Goal: Task Accomplishment & Management: Use online tool/utility

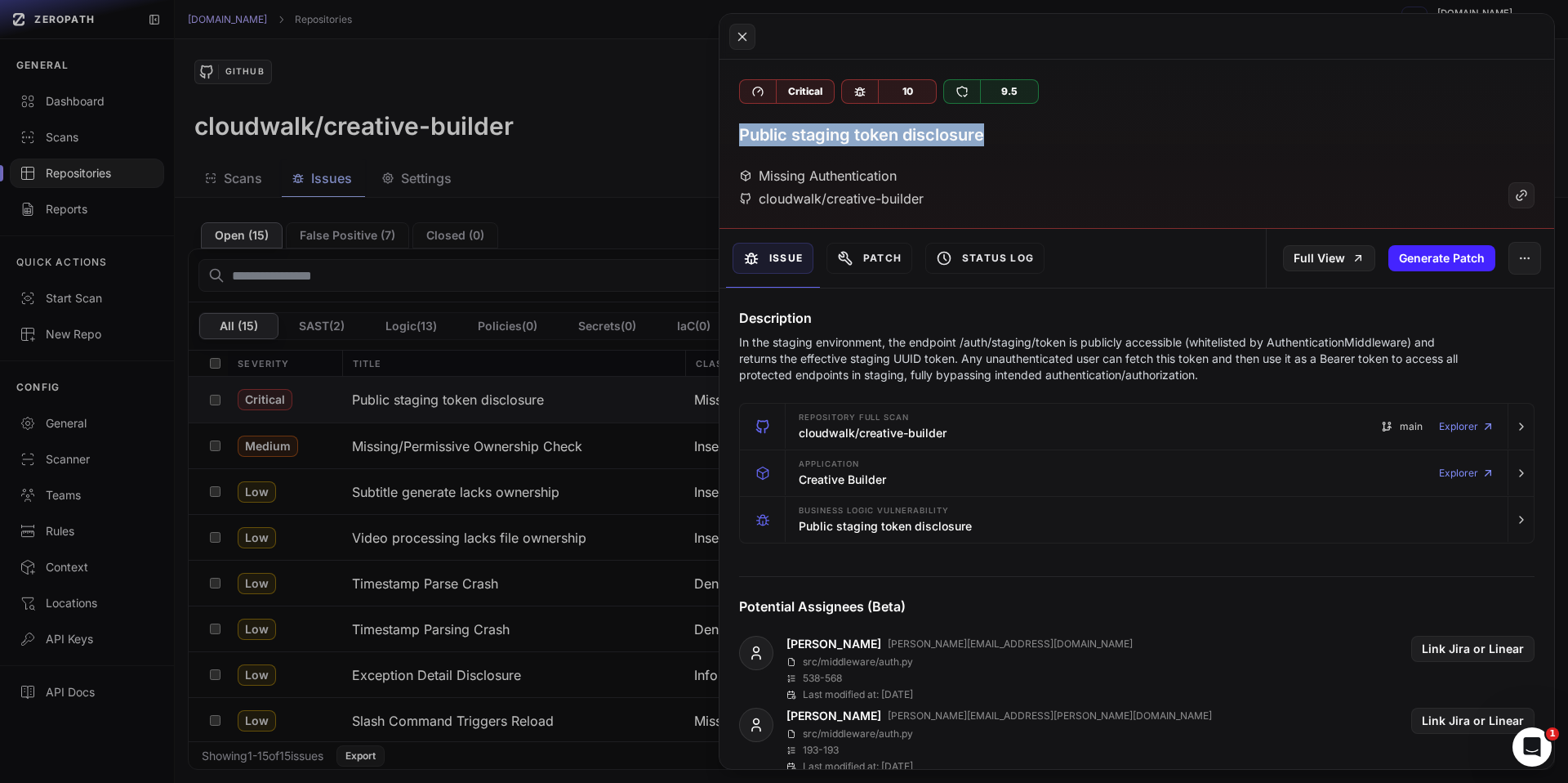
click at [552, 162] on button at bounding box center [784, 392] width 1568 height 783
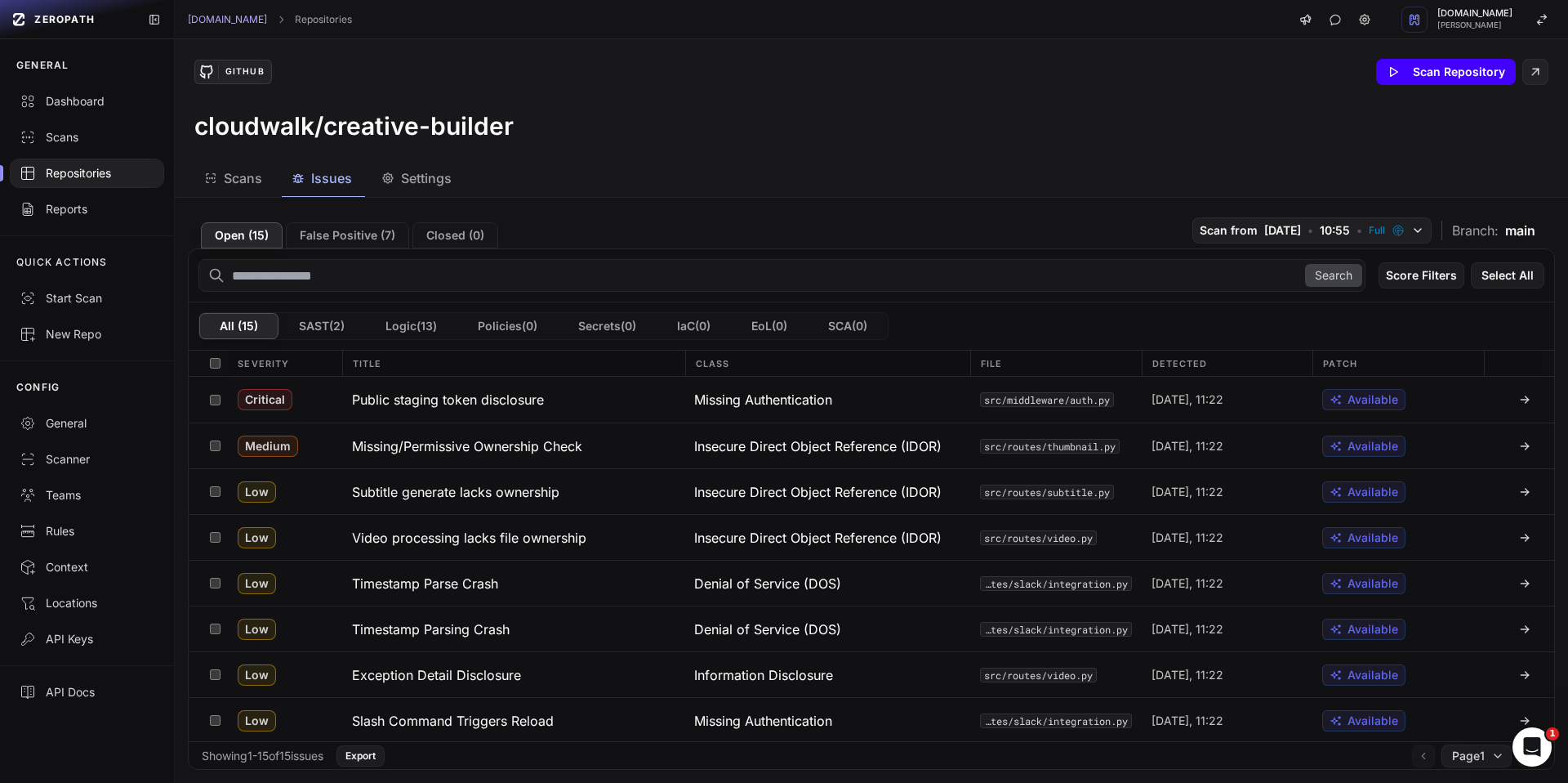
click at [1409, 62] on button "Scan Repository" at bounding box center [1446, 72] width 140 height 26
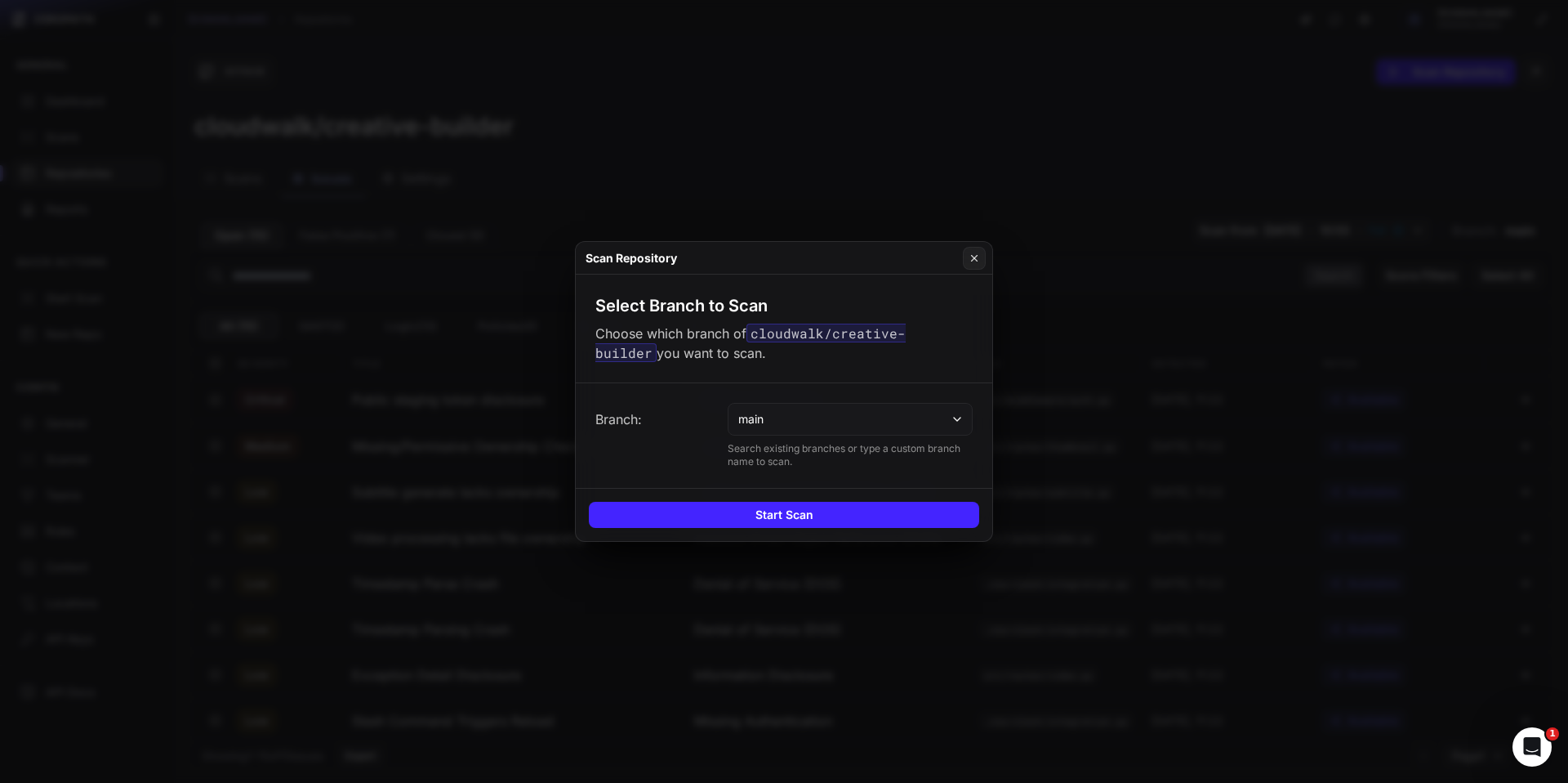
click at [805, 529] on div "Start Scan" at bounding box center [784, 513] width 416 height 53
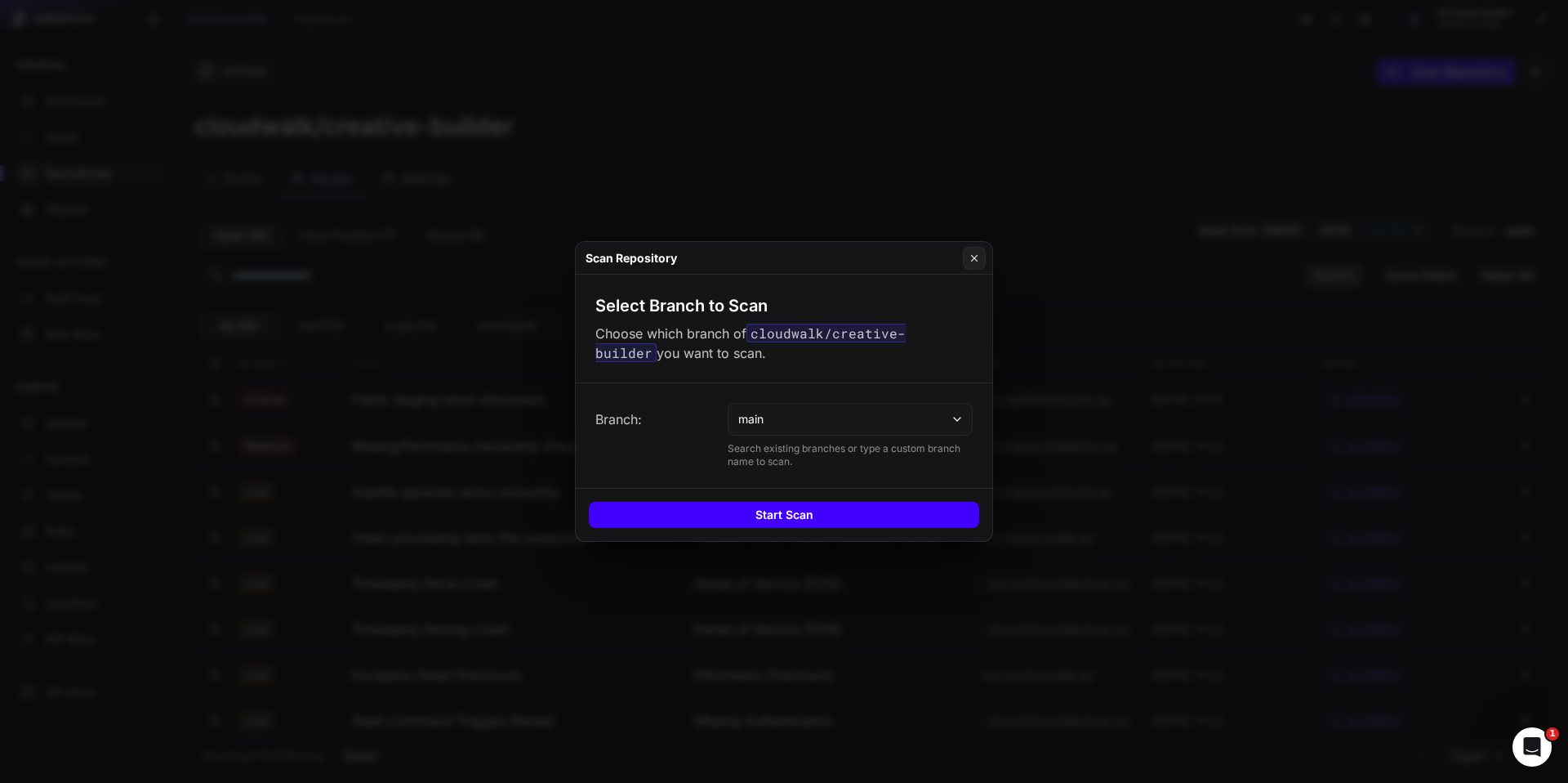
click at [789, 521] on button "Start Scan" at bounding box center [784, 514] width 390 height 26
